Goal: Information Seeking & Learning: Learn about a topic

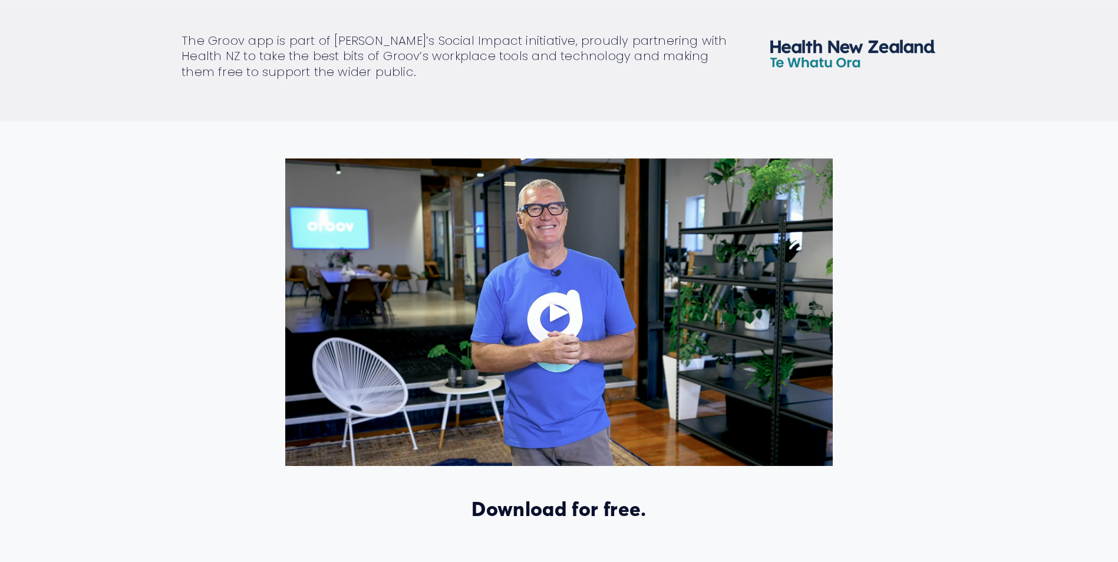
scroll to position [531, 0]
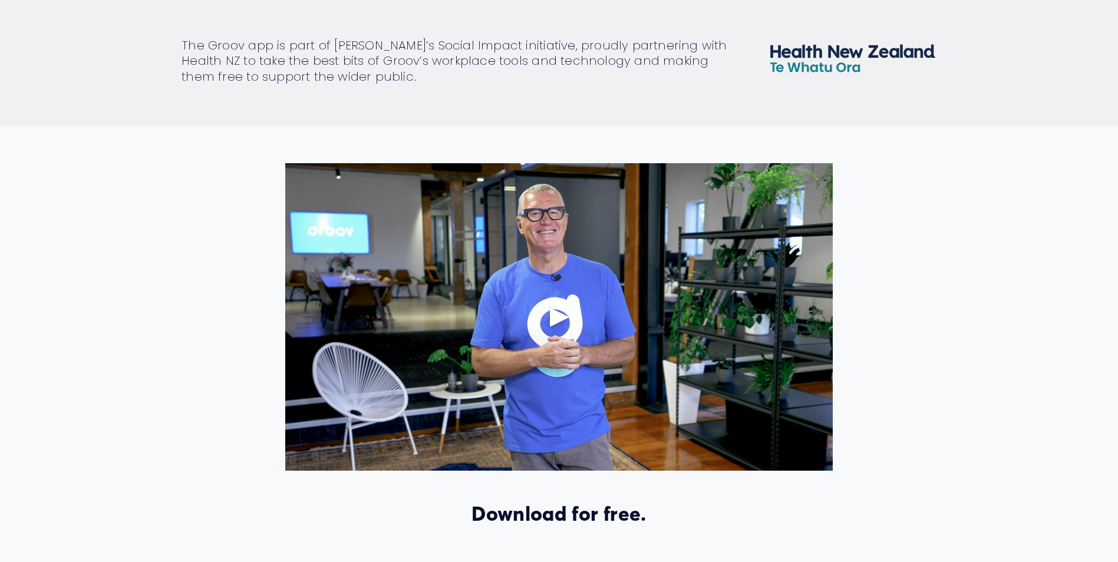
click at [547, 319] on div "Play" at bounding box center [559, 317] width 28 height 28
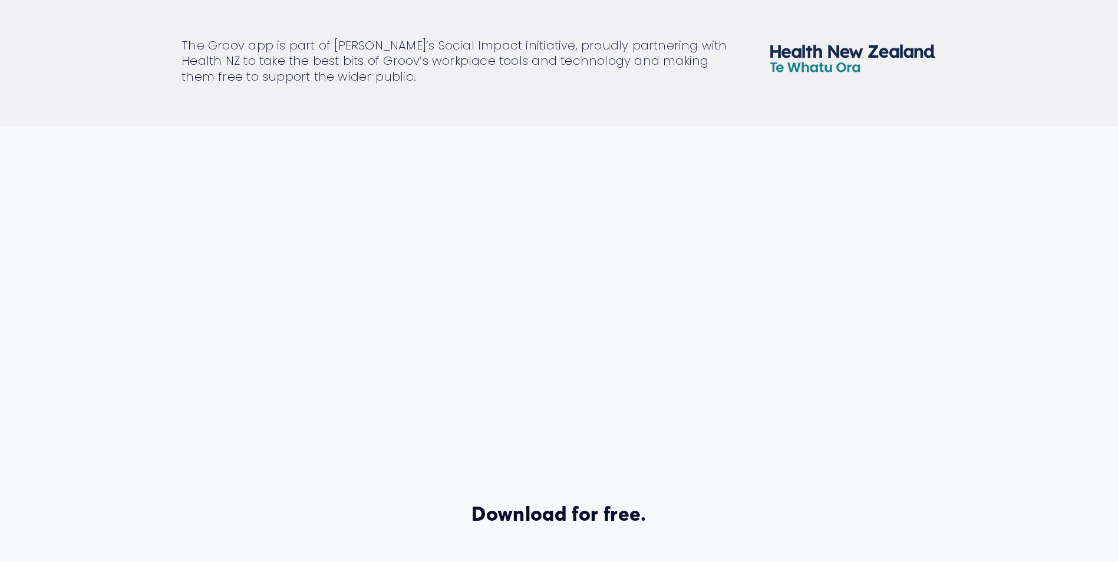
drag, startPoint x: 967, startPoint y: 324, endPoint x: 952, endPoint y: 325, distance: 14.7
click at [967, 324] on div "Download for free. Explore Groov for your workplace here." at bounding box center [559, 426] width 1118 height 526
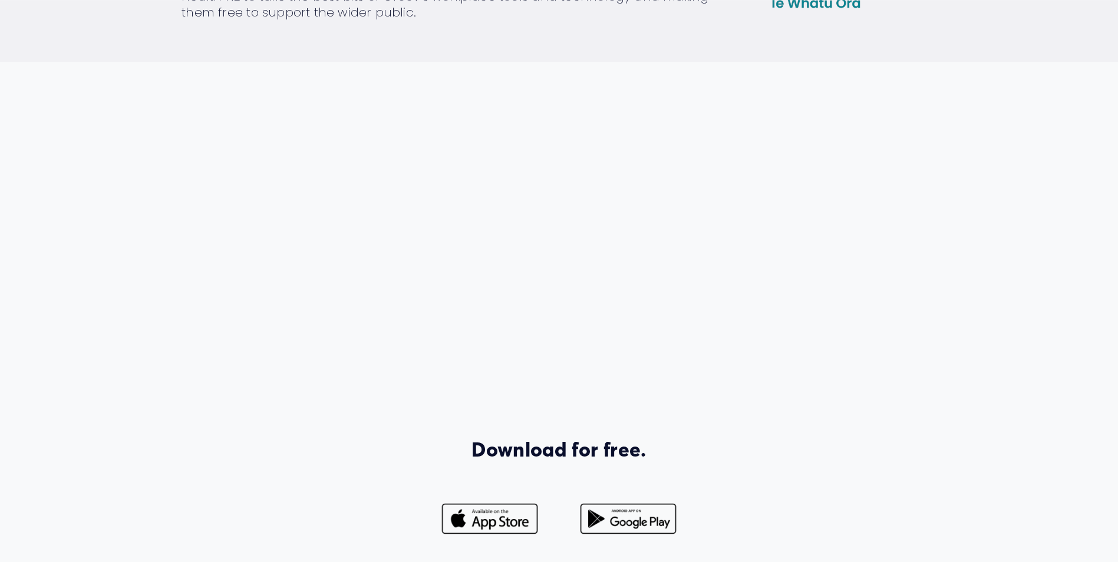
scroll to position [472, 0]
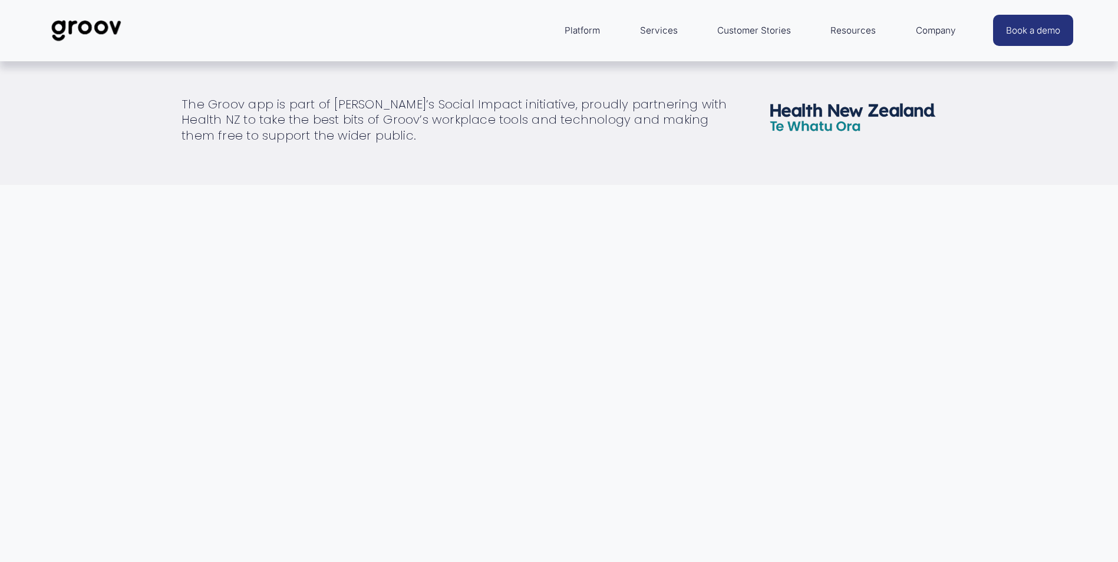
click at [134, 251] on div "Download for free. Explore Groov for your workplace here." at bounding box center [559, 485] width 1118 height 526
click at [131, 252] on div "Download for free. Explore Groov for your workplace here." at bounding box center [559, 485] width 1118 height 526
click at [130, 253] on div "Download for free. Explore Groov for your workplace here." at bounding box center [559, 485] width 1118 height 526
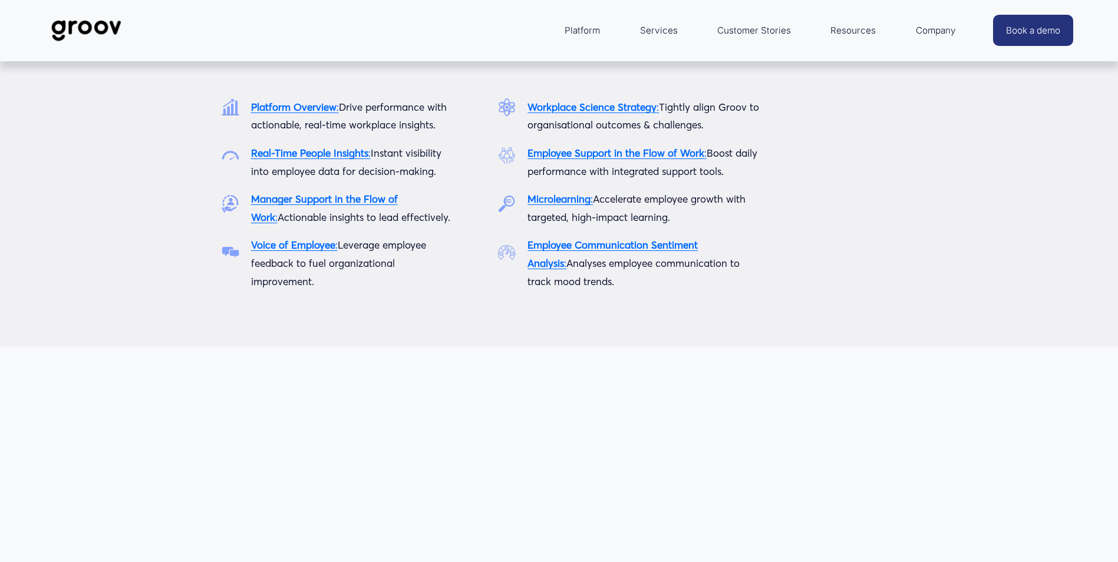
click at [581, 29] on span "Platform" at bounding box center [582, 30] width 35 height 17
click at [583, 25] on span "Platform" at bounding box center [582, 30] width 35 height 17
click at [285, 198] on strong "Manager Support in the Flow of Work" at bounding box center [324, 208] width 147 height 31
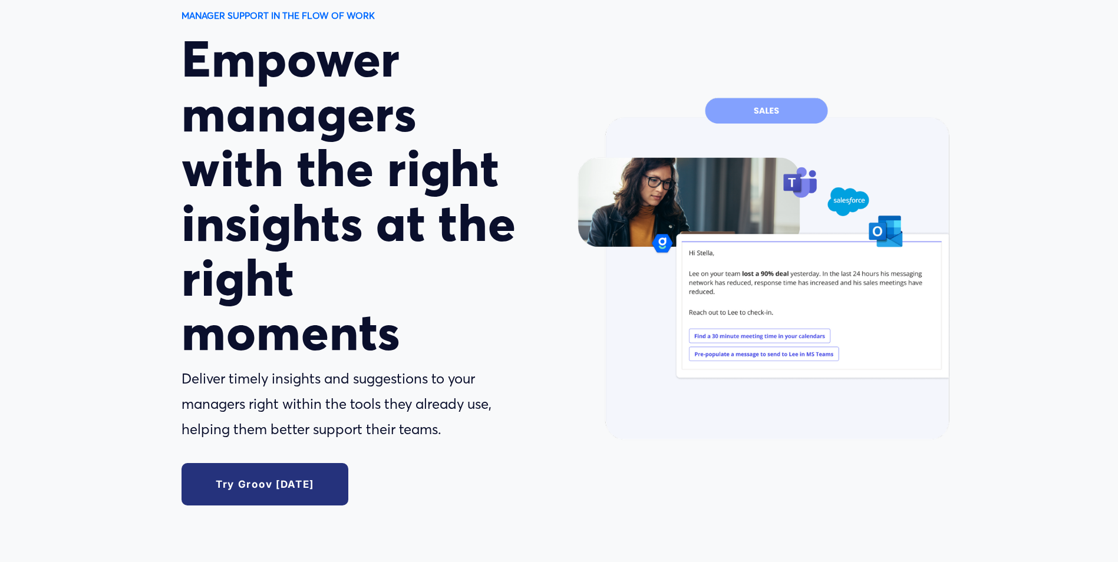
scroll to position [59, 0]
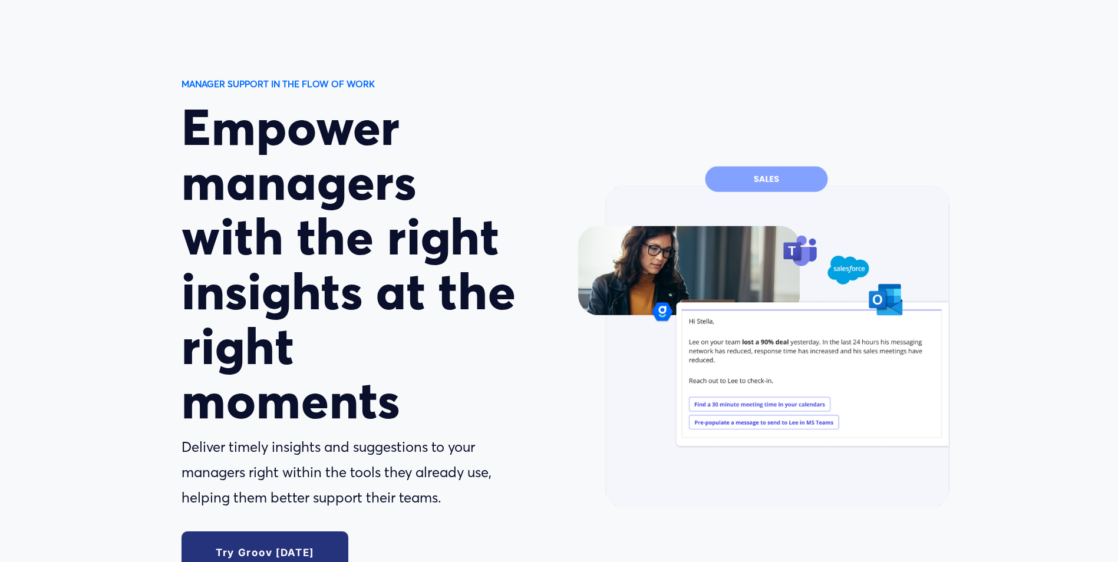
click at [1009, 255] on div "MANAGER SUPPORT IN THE FLOW OF WORK Empower managers with the right insights at…" at bounding box center [559, 337] width 1118 height 522
click at [1041, 275] on div "MANAGER SUPPORT IN THE FLOW OF WORK Empower managers with the right insights at…" at bounding box center [559, 337] width 1118 height 522
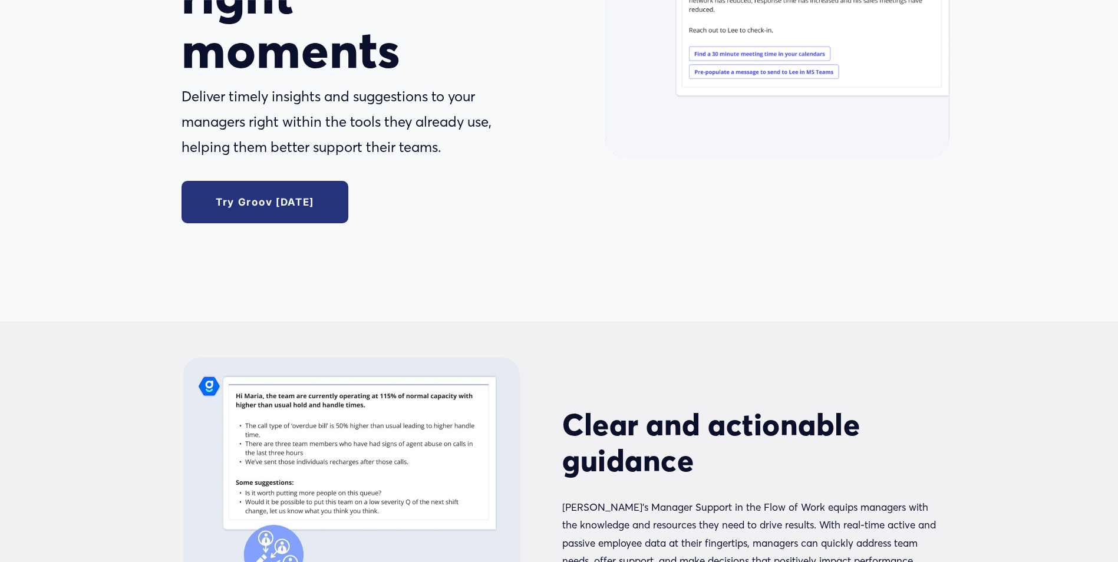
scroll to position [648, 0]
